Goal: Task Accomplishment & Management: Use online tool/utility

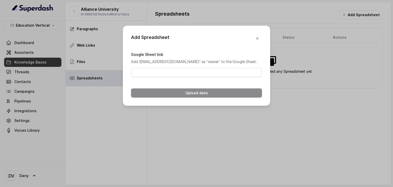
click at [175, 61] on p "Add [EMAIL_ADDRESS][DOMAIN_NAME]' as 'viewer' to the Google Sheet." at bounding box center [196, 62] width 131 height 6
click at [209, 75] on input "Google Sheet link" at bounding box center [196, 72] width 131 height 9
click at [162, 77] on input "Google Sheet link" at bounding box center [196, 72] width 131 height 9
type input "v"
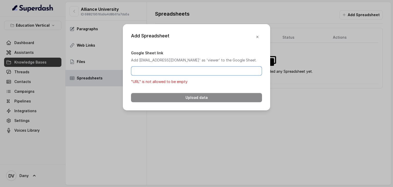
paste input "[URL][DOMAIN_NAME]"
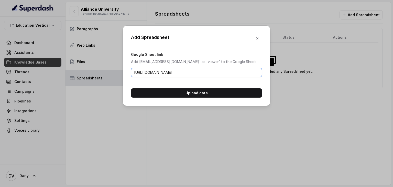
scroll to position [0, 72]
type input "[URL][DOMAIN_NAME]"
click at [257, 34] on button "button" at bounding box center [256, 38] width 9 height 9
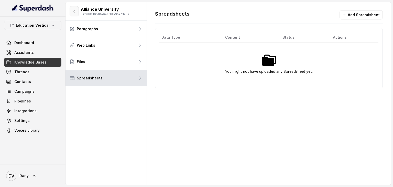
click at [76, 13] on button "button" at bounding box center [74, 11] width 9 height 10
